Goal: Information Seeking & Learning: Learn about a topic

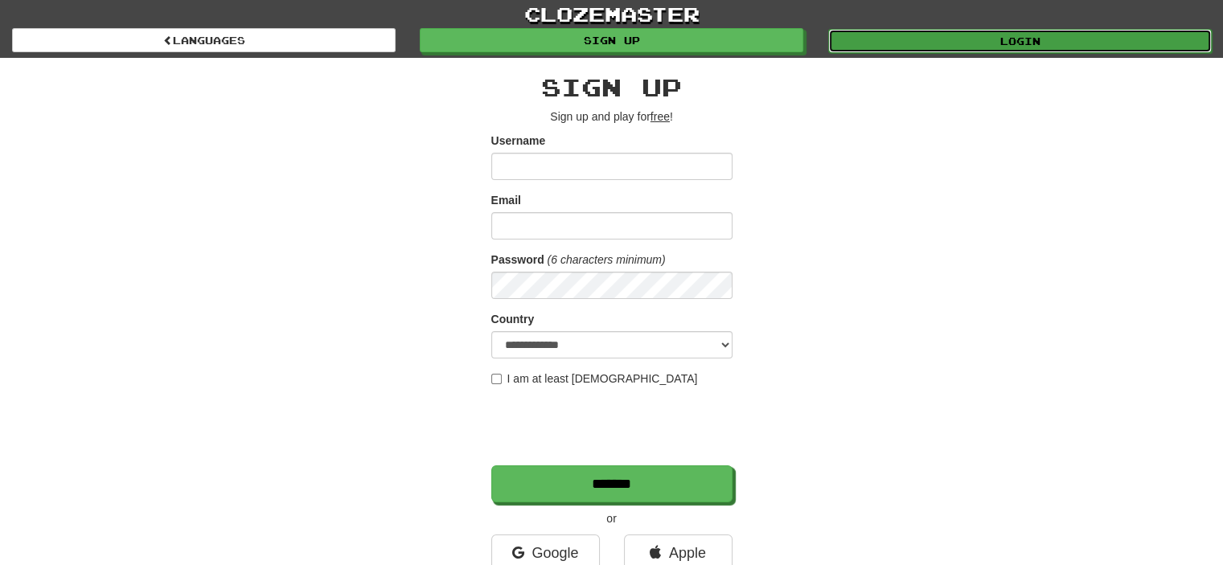
click at [956, 40] on link "Login" at bounding box center [1020, 41] width 384 height 24
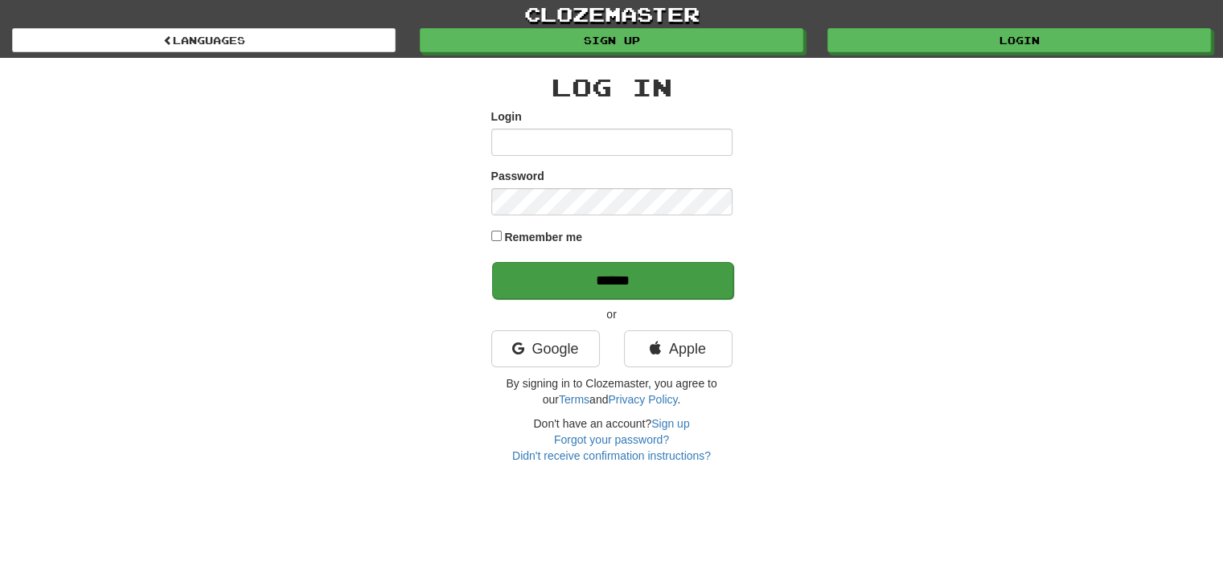
type input "*******"
click at [595, 280] on input "******" at bounding box center [612, 280] width 241 height 37
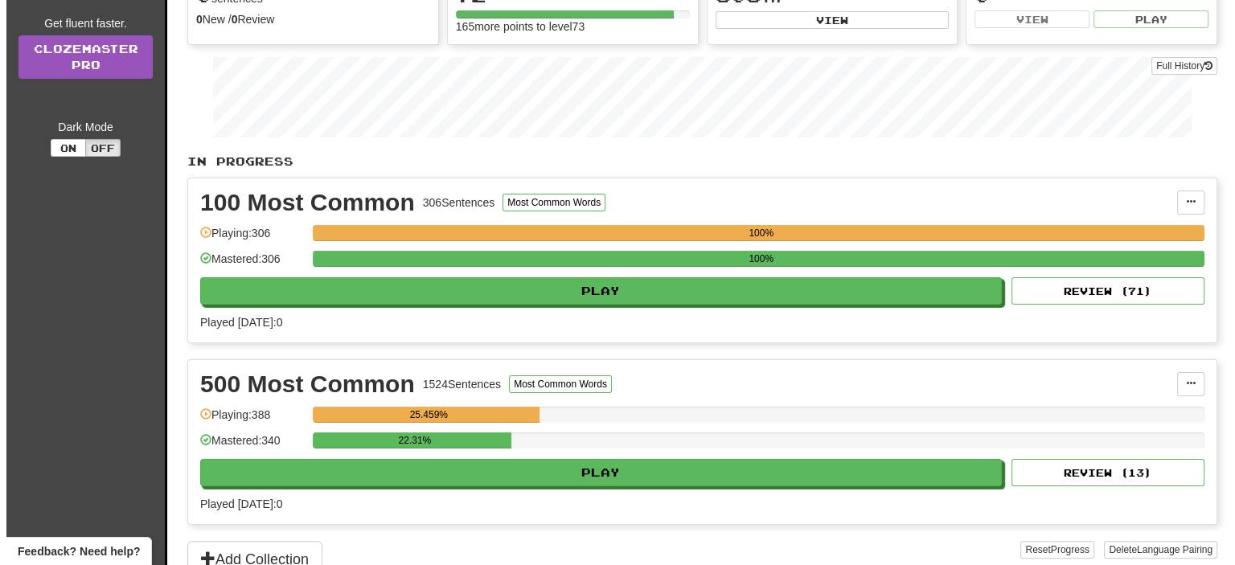
scroll to position [225, 0]
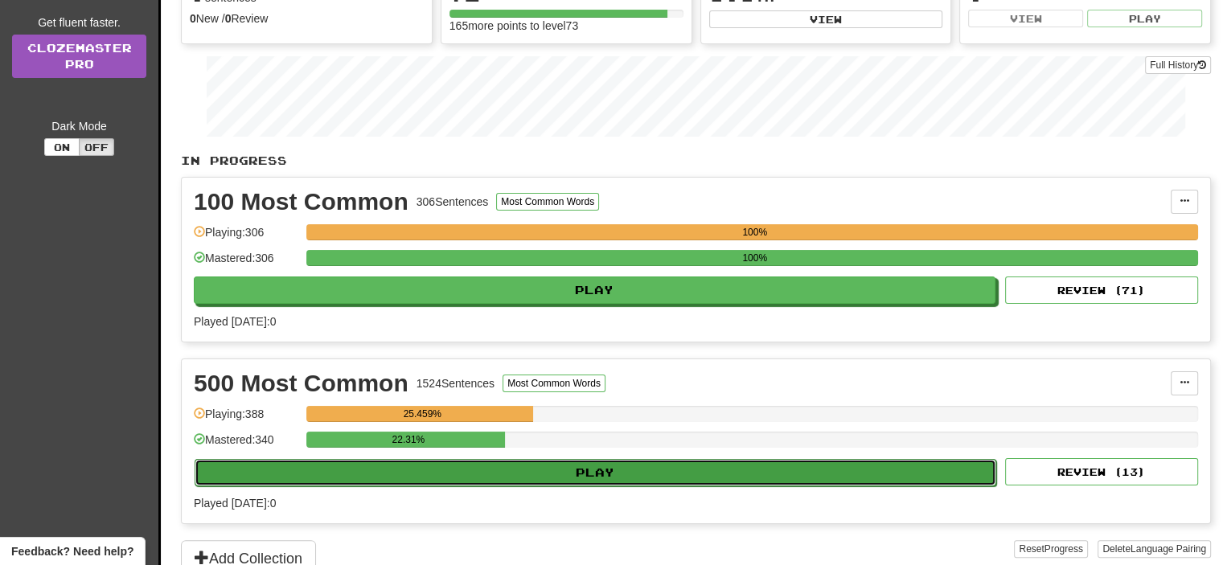
click at [584, 463] on button "Play" at bounding box center [596, 472] width 802 height 27
select select "**"
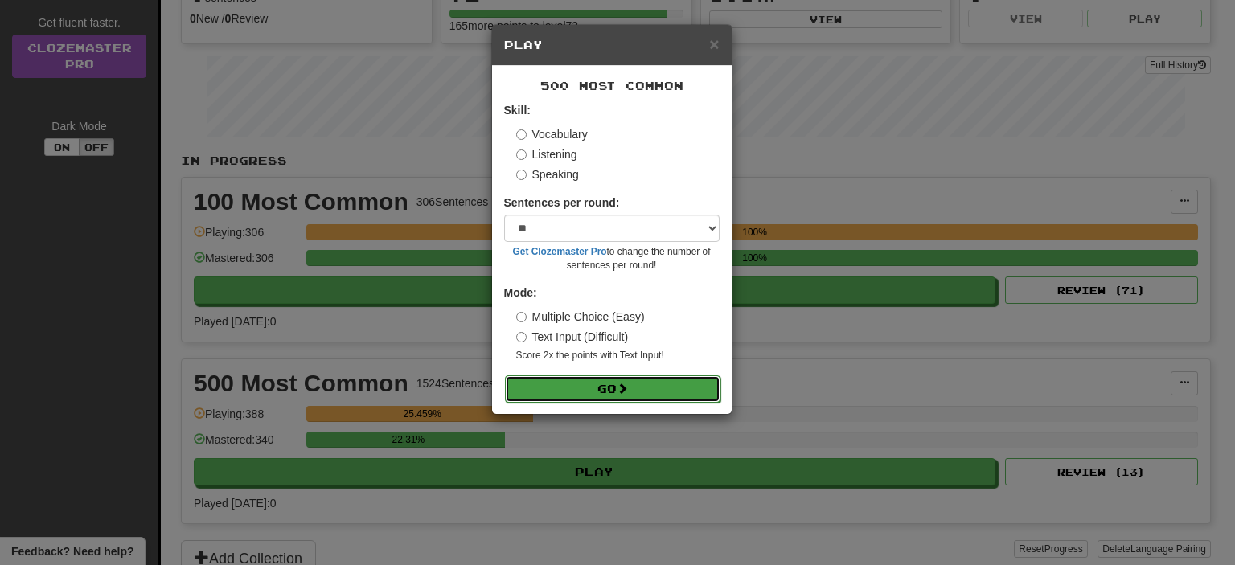
click at [614, 391] on button "Go" at bounding box center [613, 389] width 216 height 27
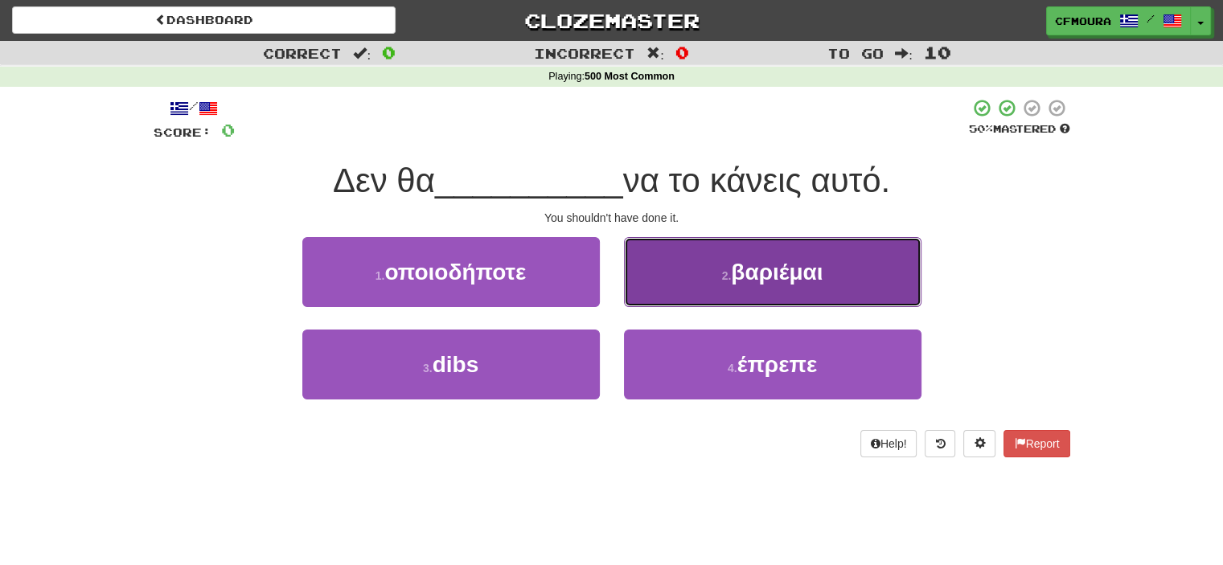
click at [756, 283] on span "βαριέμαι" at bounding box center [777, 272] width 92 height 25
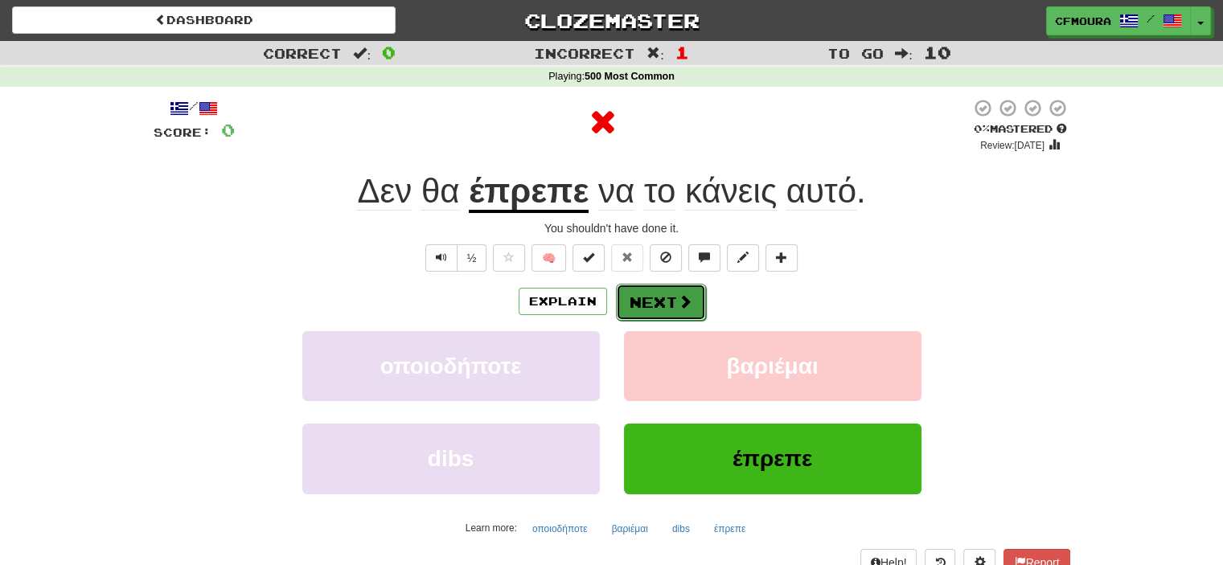
click at [680, 304] on span at bounding box center [685, 301] width 14 height 14
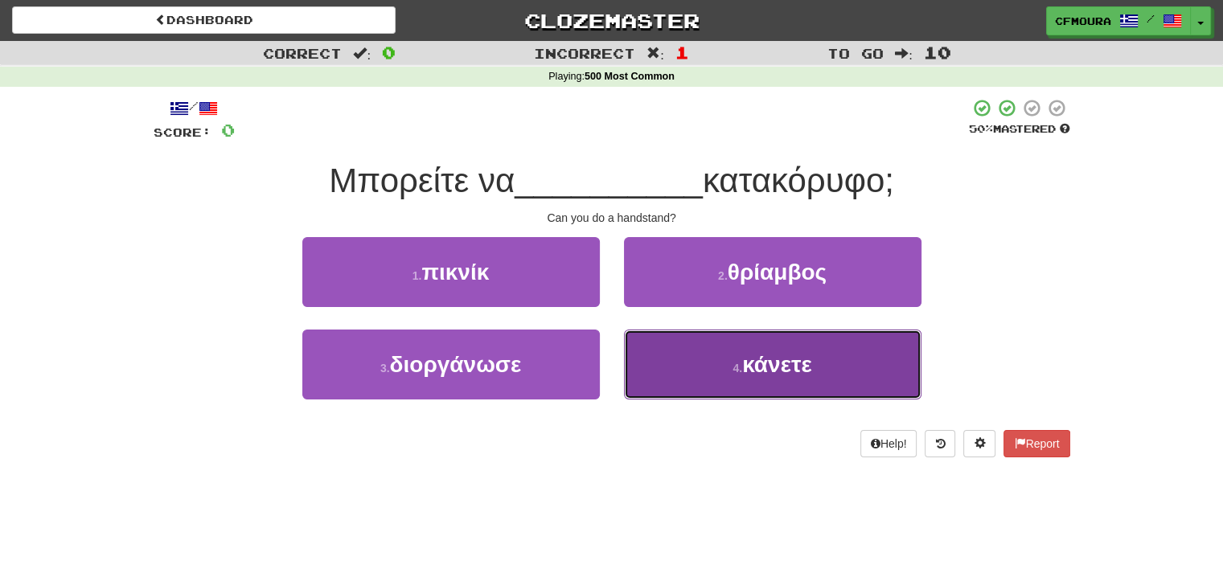
click at [714, 344] on button "4 . κάνετε" at bounding box center [773, 365] width 298 height 70
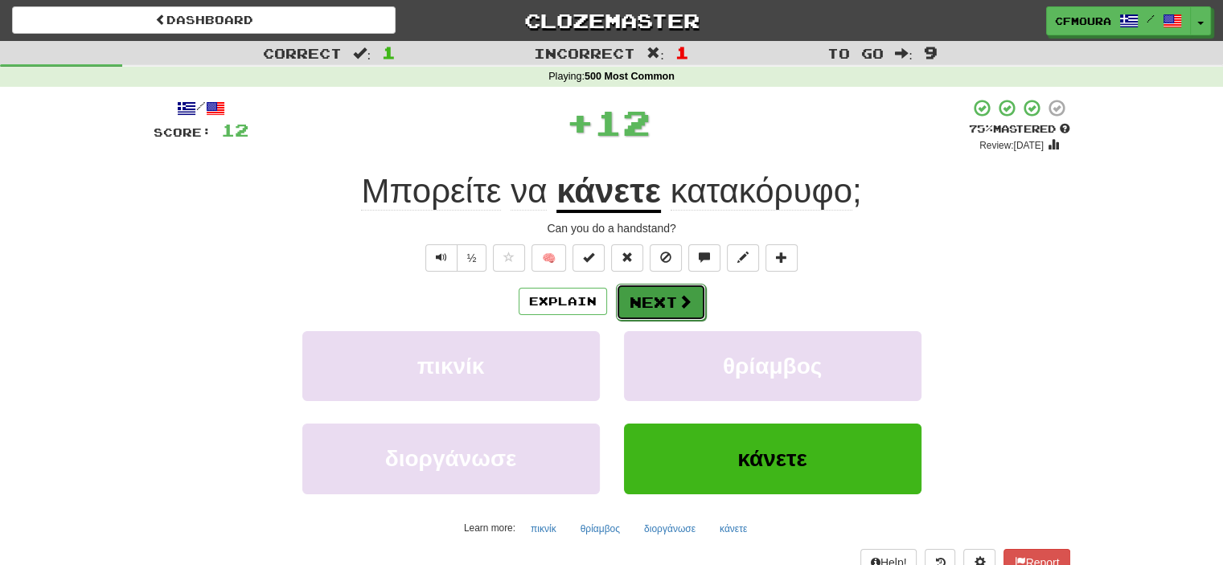
click at [655, 298] on button "Next" at bounding box center [661, 302] width 90 height 37
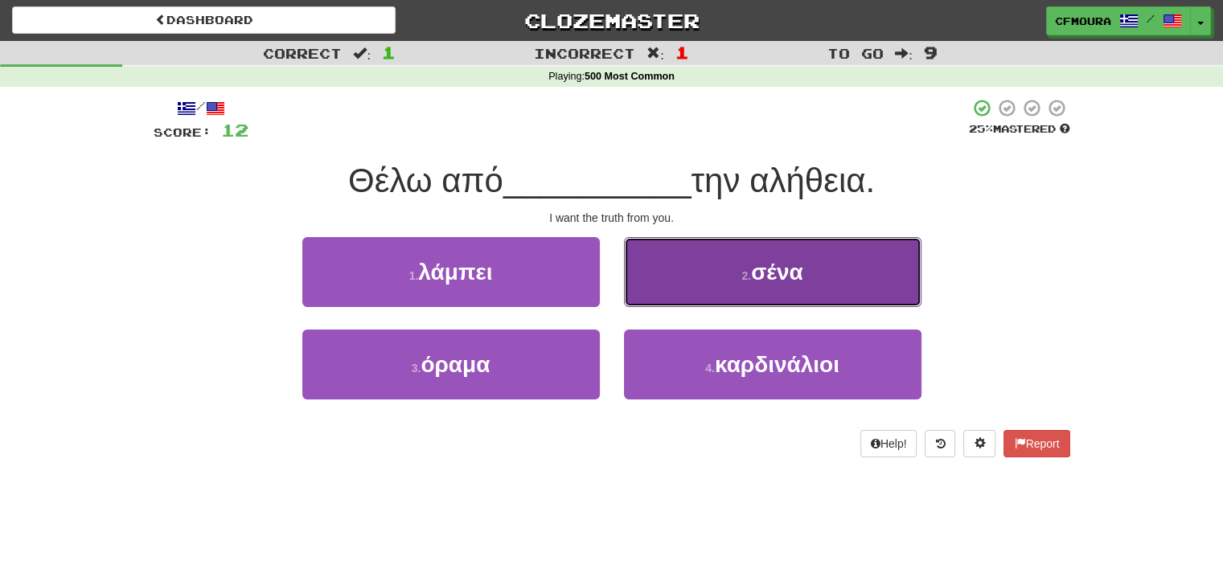
click at [667, 292] on button "2 . σένα" at bounding box center [773, 272] width 298 height 70
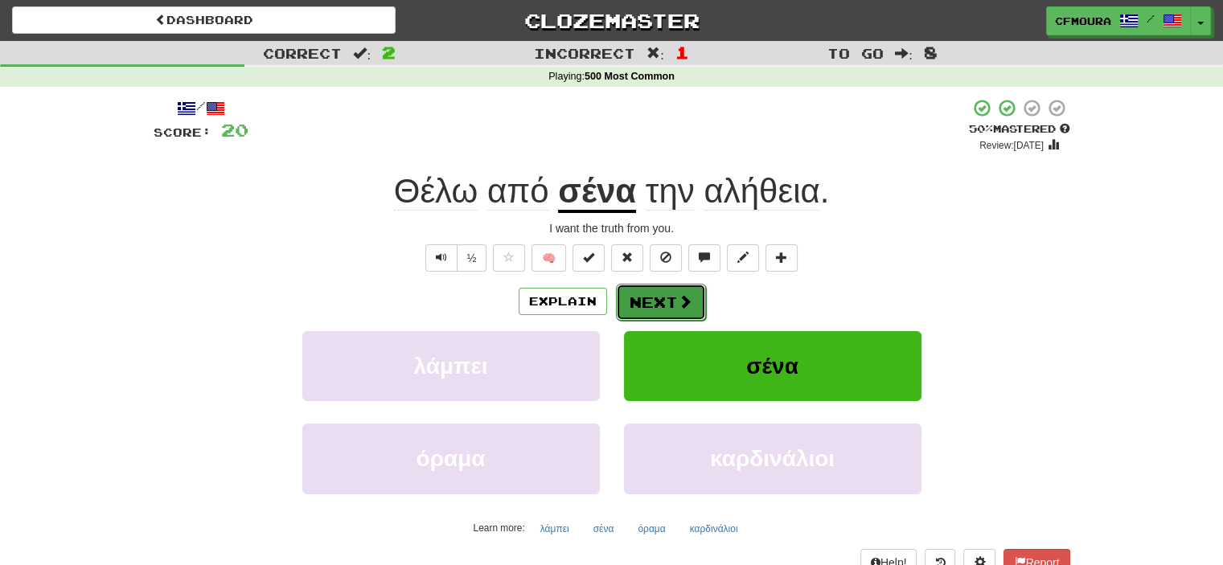
click at [667, 289] on button "Next" at bounding box center [661, 302] width 90 height 37
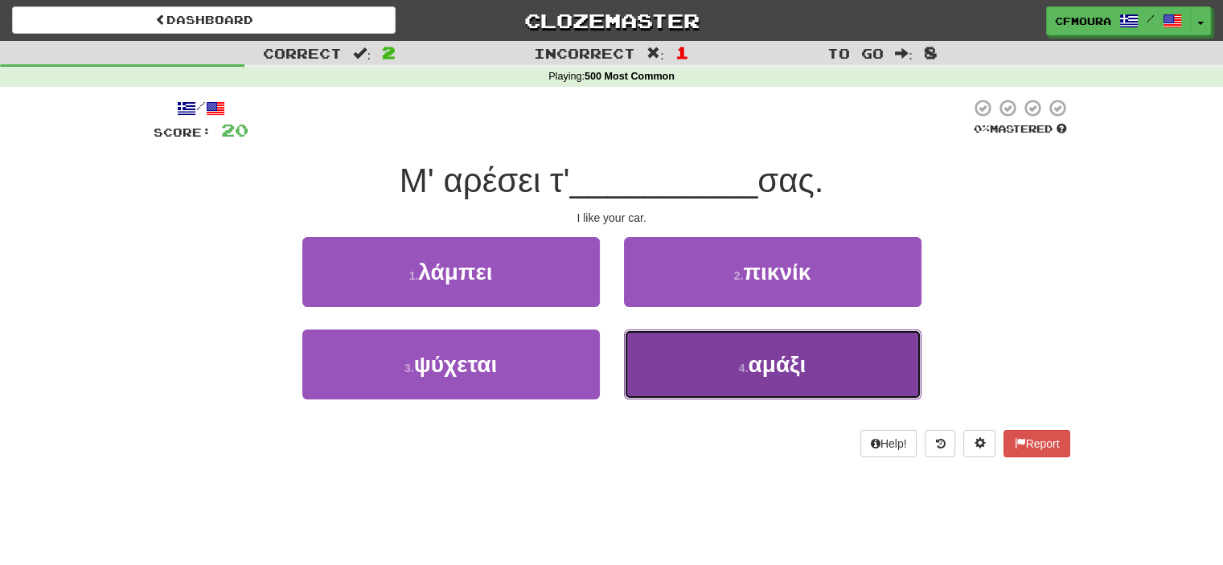
click at [675, 356] on button "4 . αμάξι" at bounding box center [773, 365] width 298 height 70
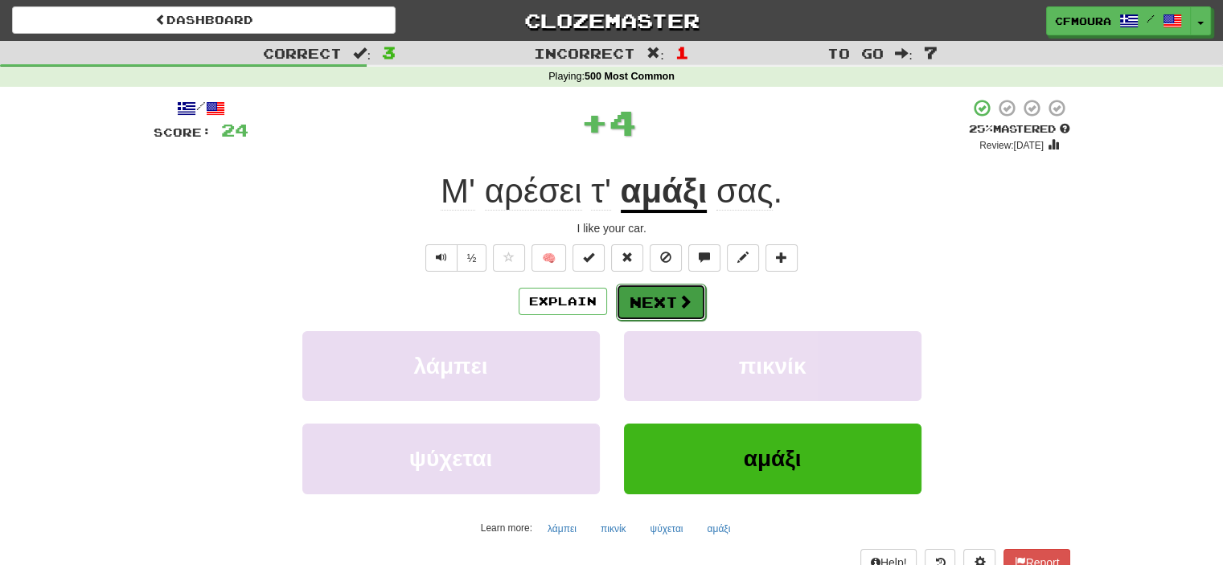
click at [659, 300] on button "Next" at bounding box center [661, 302] width 90 height 37
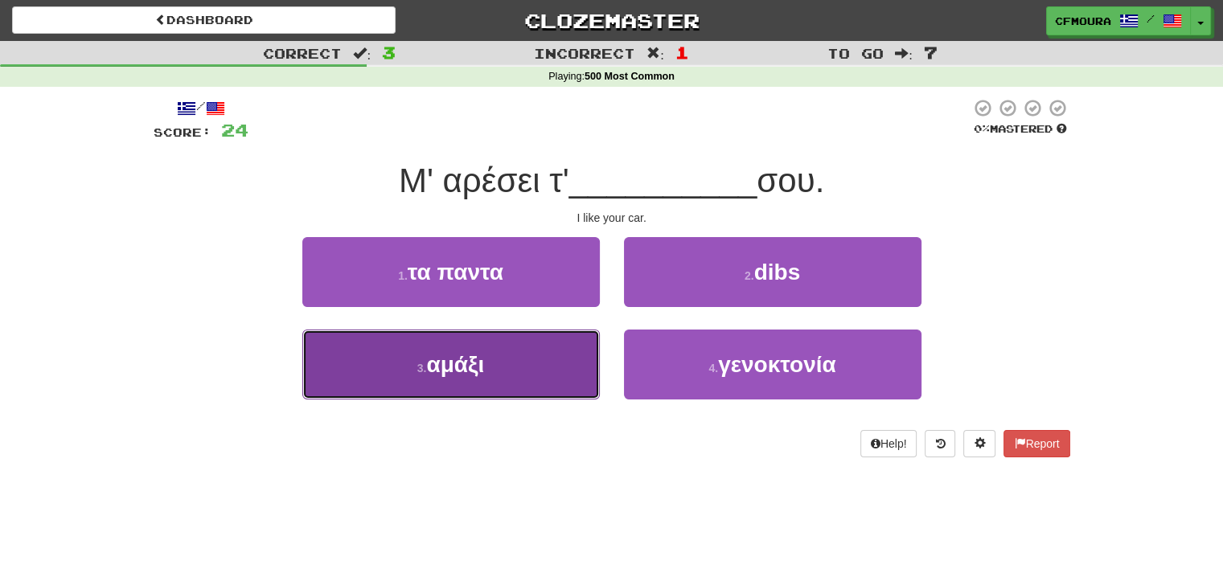
click at [539, 347] on button "3 . αμάξι" at bounding box center [451, 365] width 298 height 70
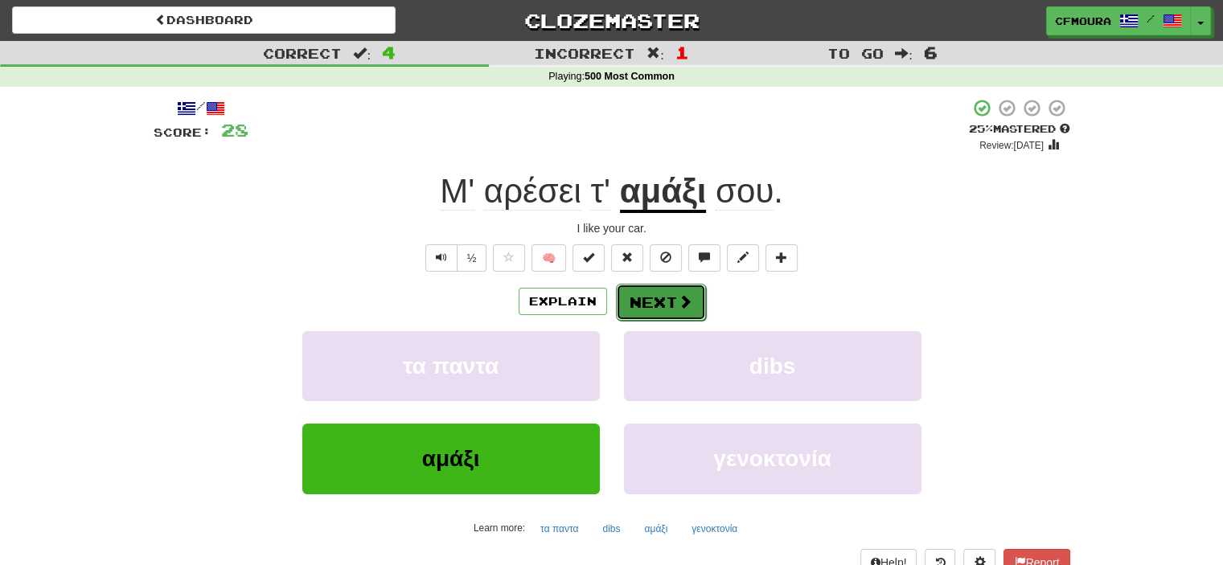
click at [674, 298] on button "Next" at bounding box center [661, 302] width 90 height 37
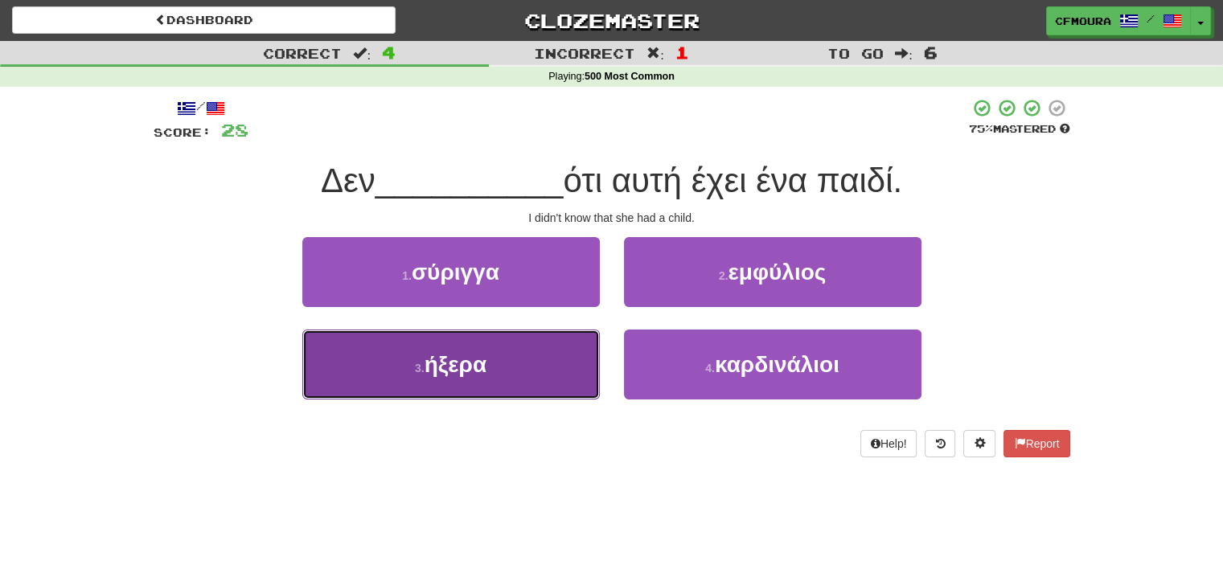
click at [518, 358] on button "3 . ήξερα" at bounding box center [451, 365] width 298 height 70
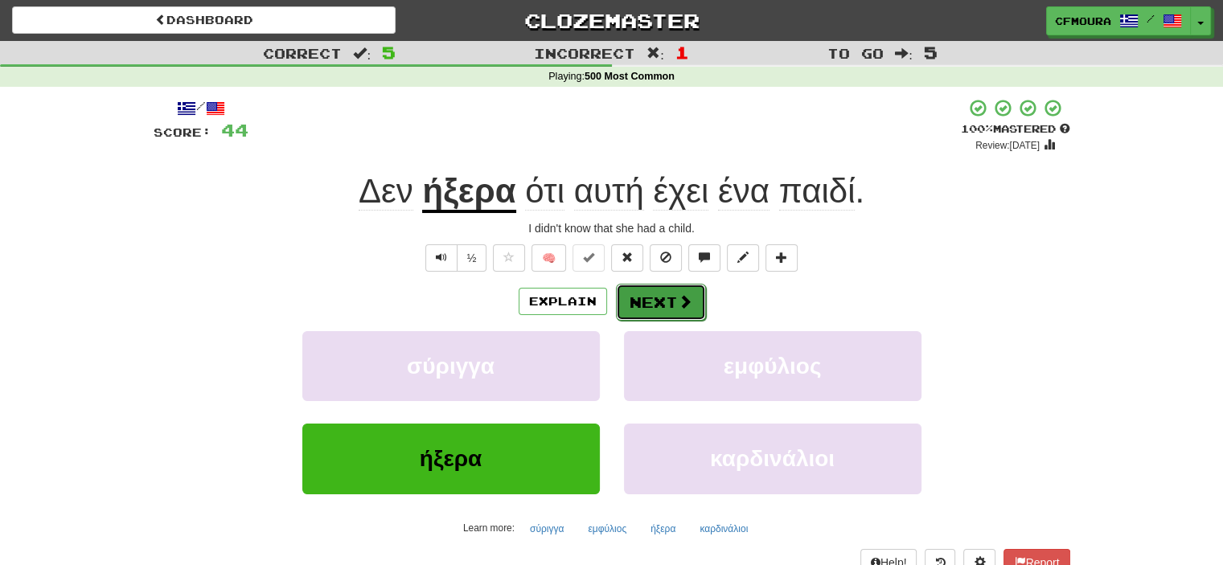
click at [667, 315] on button "Next" at bounding box center [661, 302] width 90 height 37
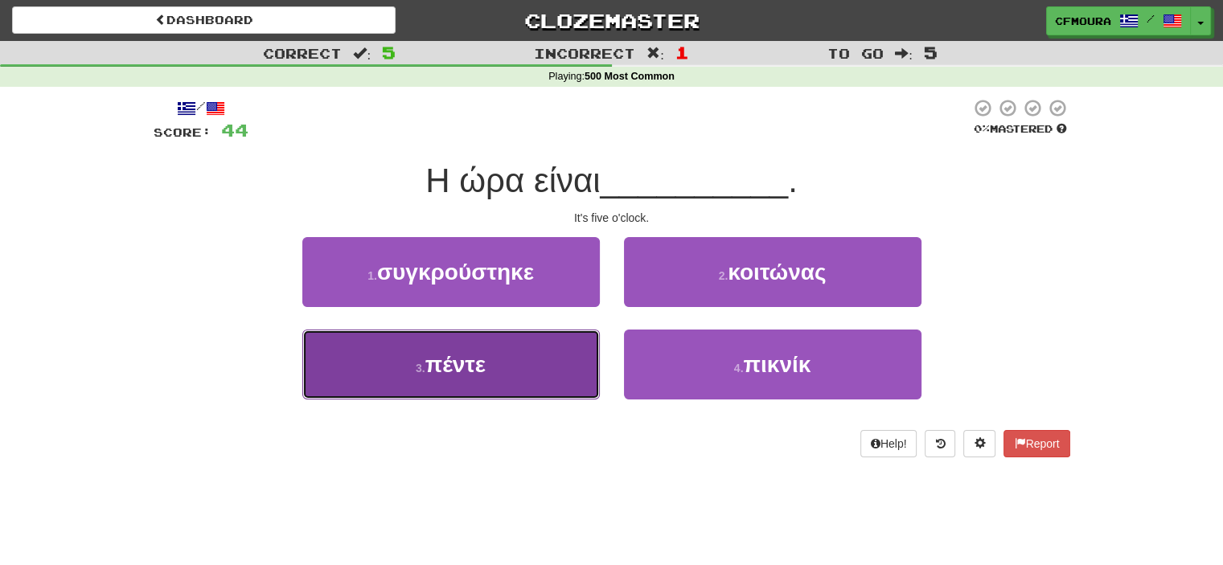
click at [530, 378] on button "3 . πέντε" at bounding box center [451, 365] width 298 height 70
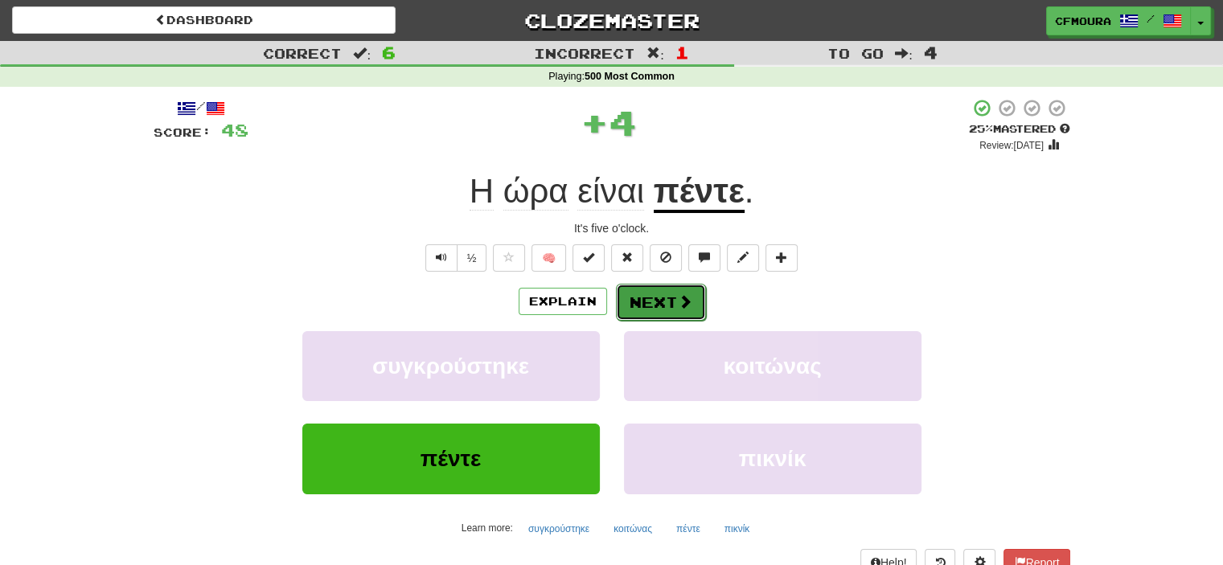
click at [659, 306] on button "Next" at bounding box center [661, 302] width 90 height 37
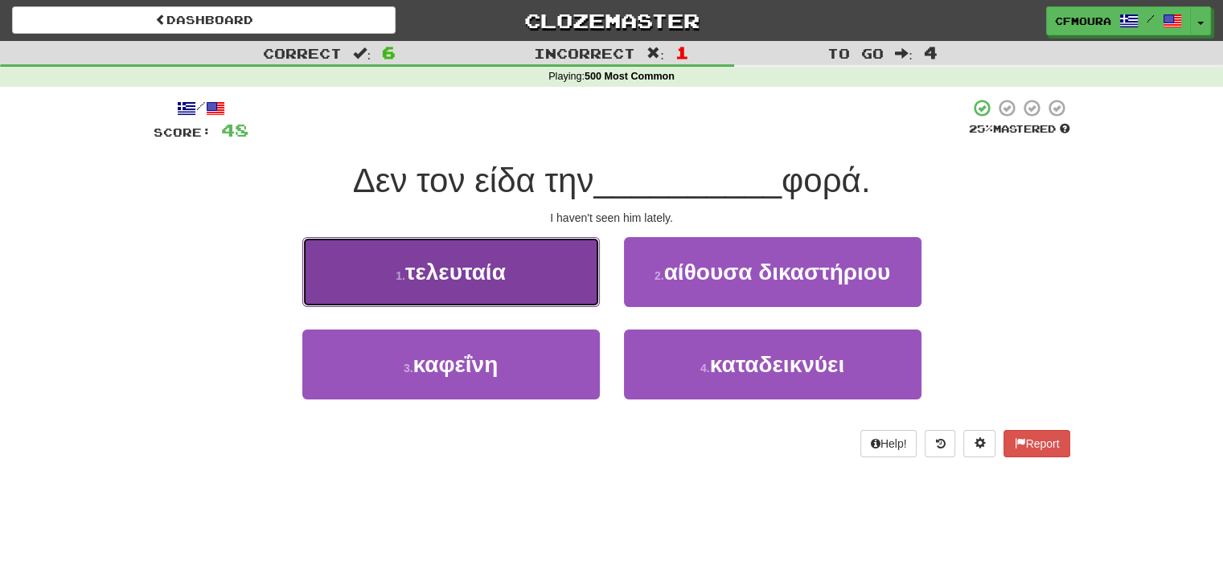
click at [494, 277] on span "τελευταία" at bounding box center [455, 272] width 101 height 25
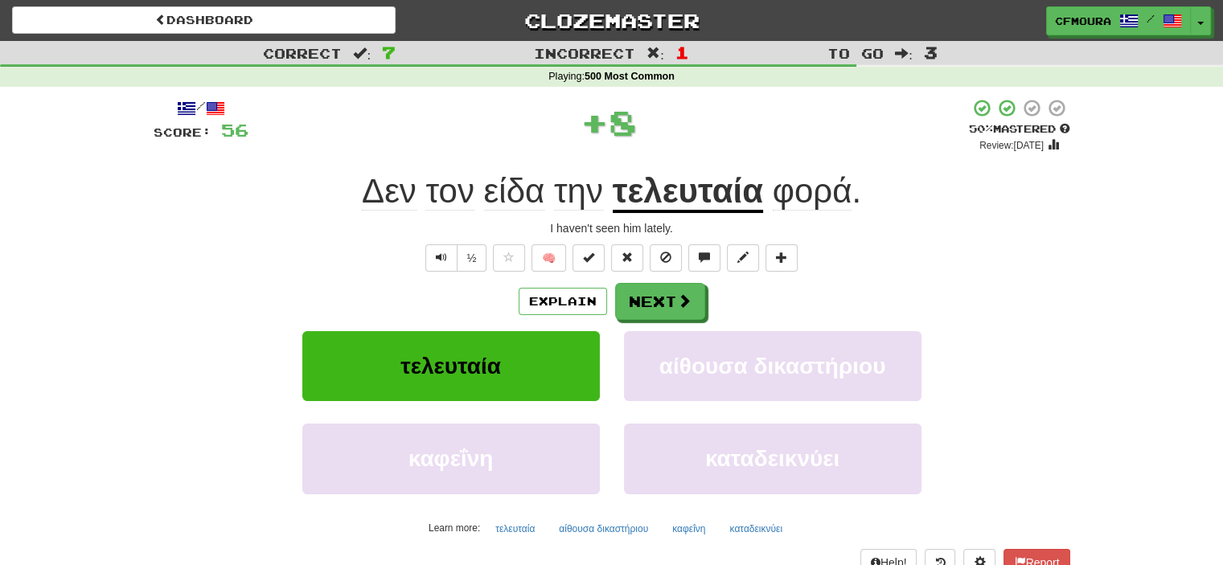
click at [494, 277] on div "/ Score: 56 + 8 50 % Mastered Review: 2025-09-30 Δεν τον είδα την τελευταία φορ…" at bounding box center [612, 350] width 917 height 504
click at [634, 308] on button "Next" at bounding box center [661, 302] width 90 height 37
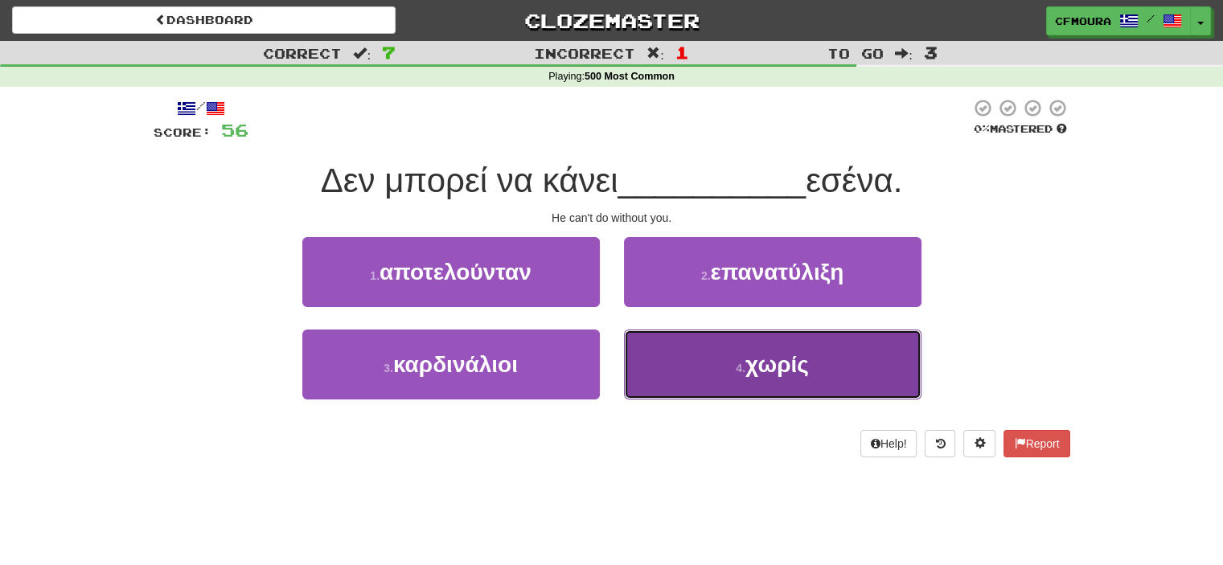
click at [719, 373] on button "4 . χωρίς" at bounding box center [773, 365] width 298 height 70
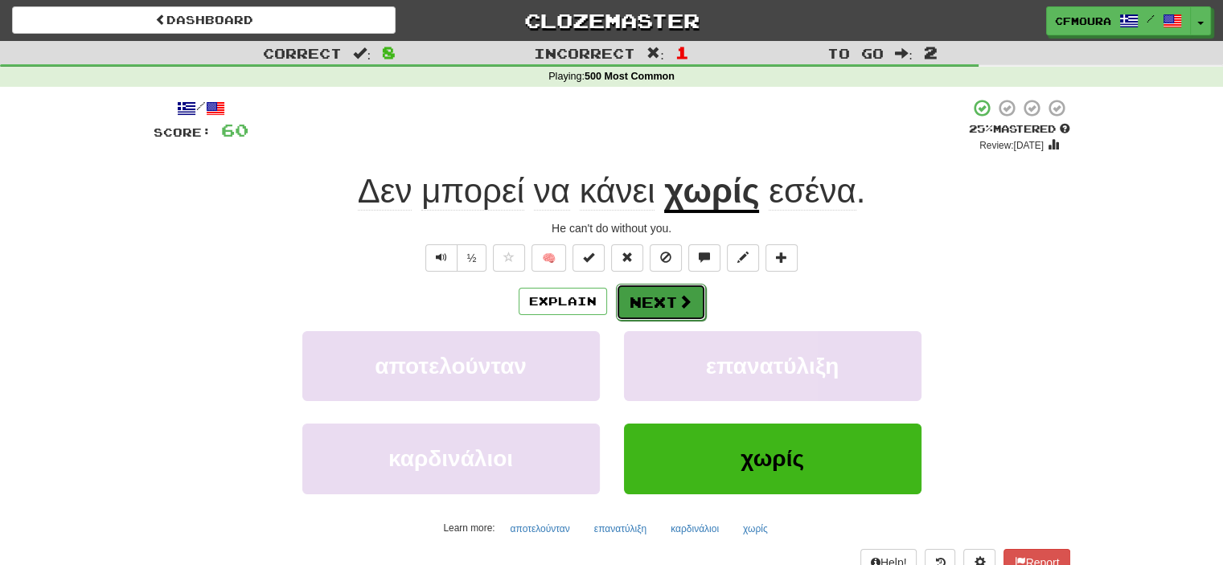
click at [658, 295] on button "Next" at bounding box center [661, 302] width 90 height 37
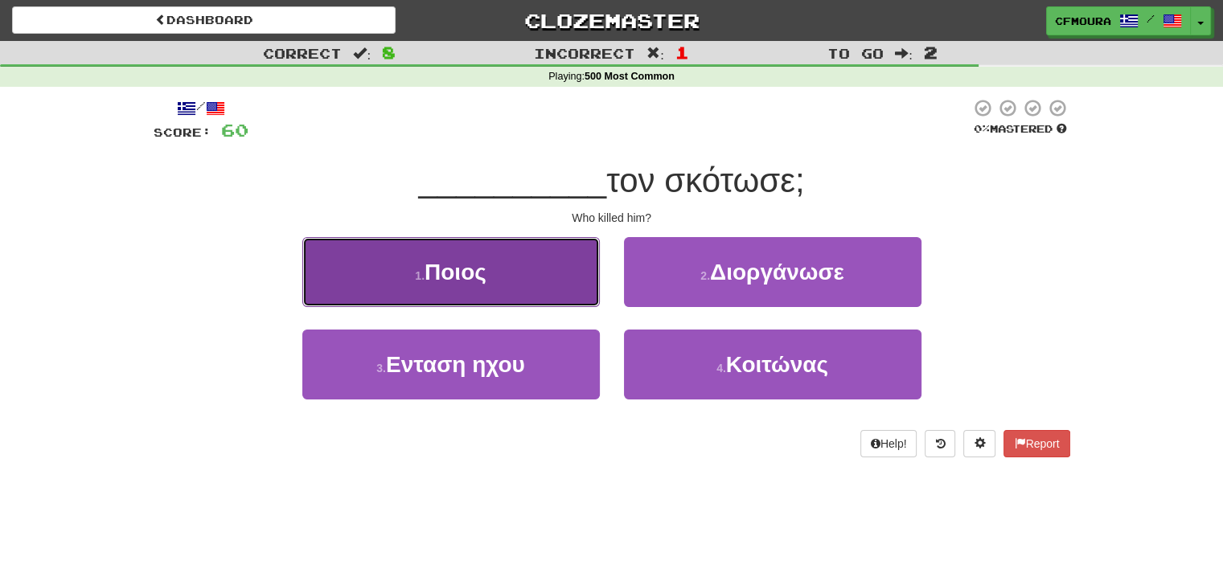
click at [552, 288] on button "1 . Ποιος" at bounding box center [451, 272] width 298 height 70
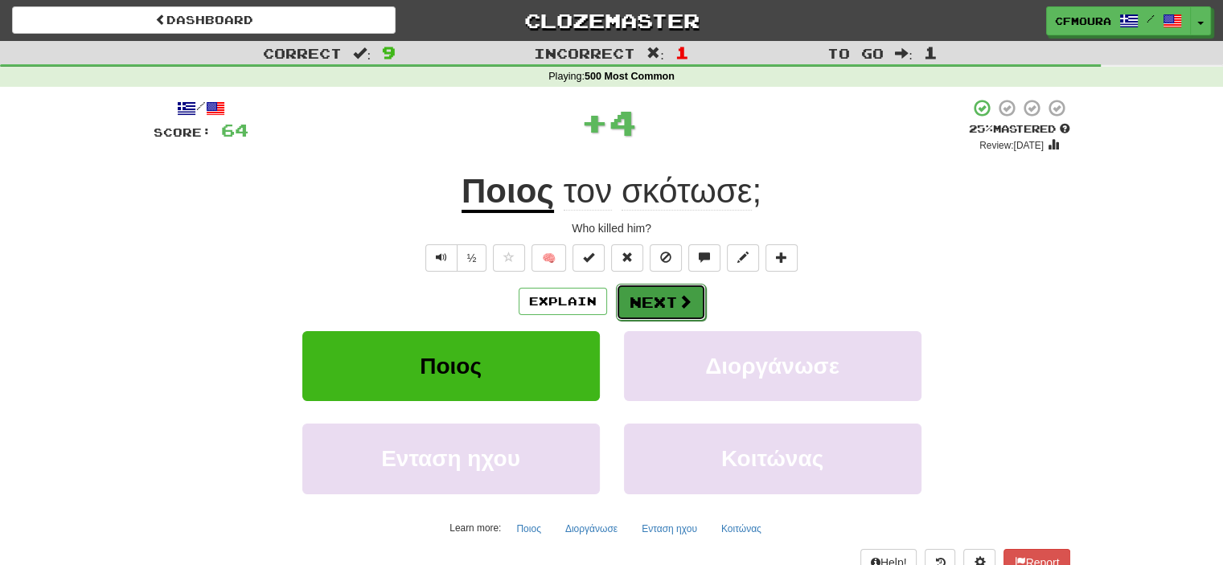
click at [639, 305] on button "Next" at bounding box center [661, 302] width 90 height 37
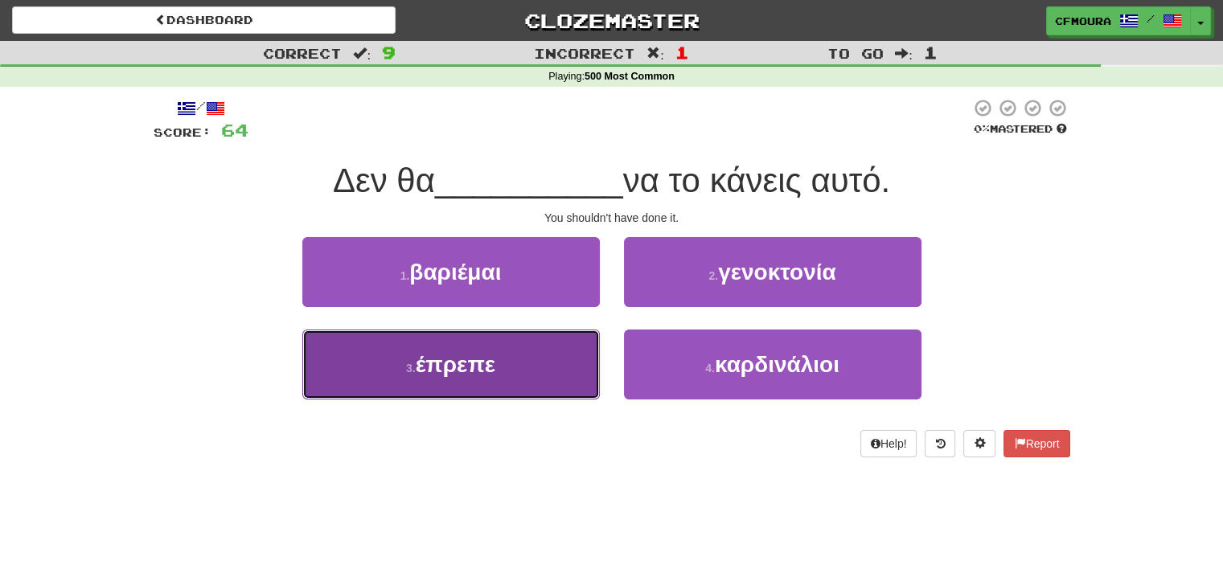
click at [524, 376] on button "3 . έπρεπε" at bounding box center [451, 365] width 298 height 70
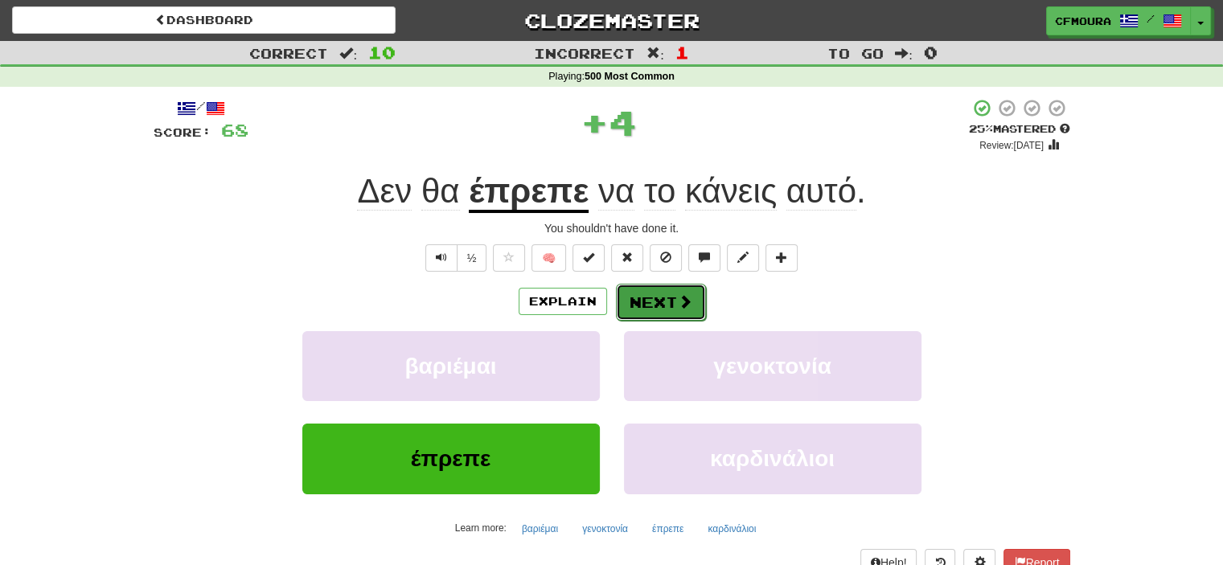
click at [649, 311] on button "Next" at bounding box center [661, 302] width 90 height 37
